Goal: Find specific page/section: Find specific page/section

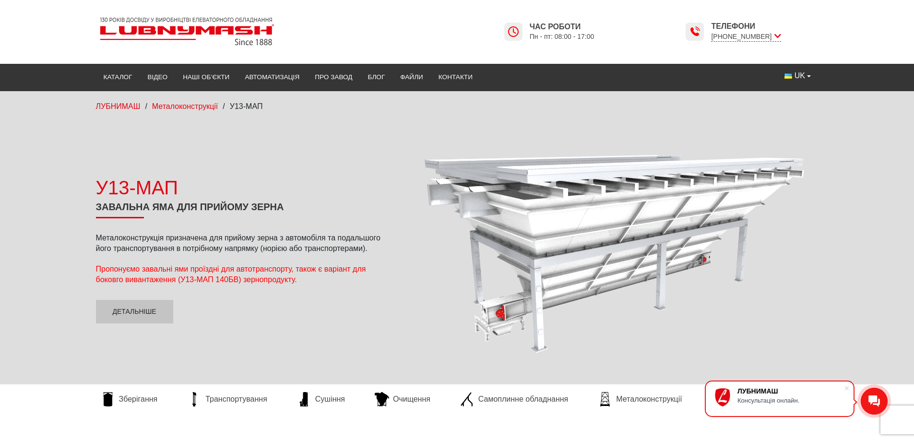
click at [191, 114] on div "ЛУБНИМАШ / Металоконструкції / У13-МАП" at bounding box center [457, 106] width 914 height 31
click at [191, 111] on div "ЛУБНИМАШ / Металоконструкції / У13-МАП" at bounding box center [457, 106] width 737 height 11
click at [192, 108] on span "Металоконструкції" at bounding box center [185, 106] width 66 height 8
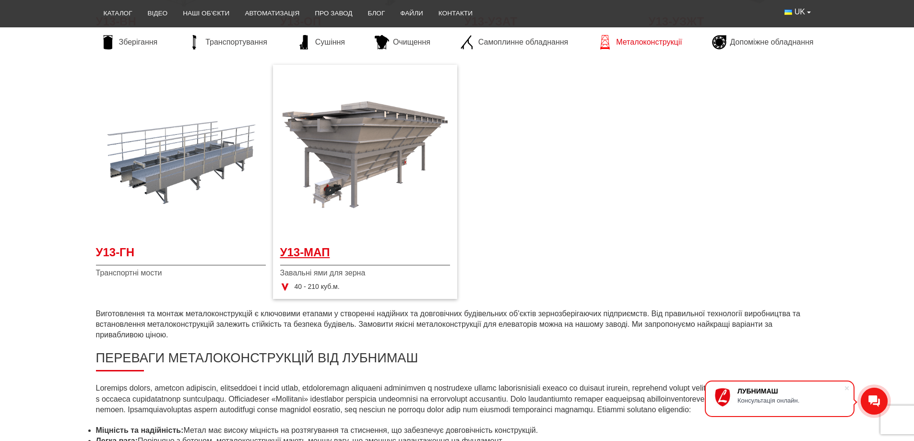
scroll to position [384, 0]
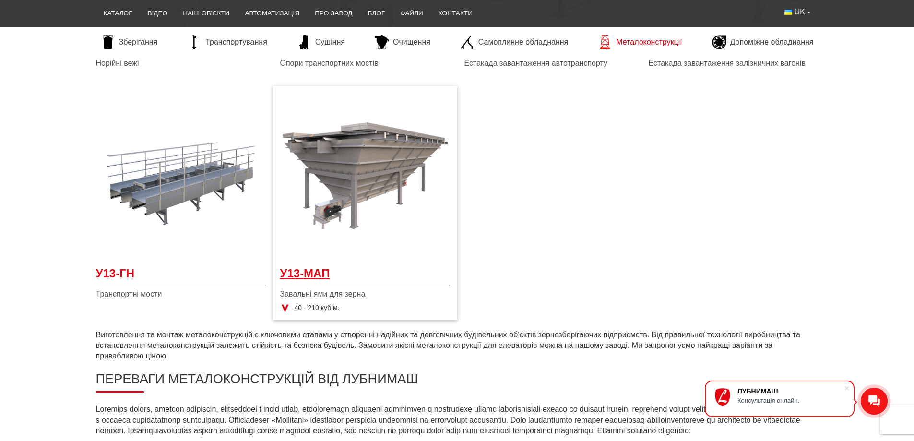
click at [380, 220] on img at bounding box center [365, 176] width 170 height 170
